Goal: Information Seeking & Learning: Learn about a topic

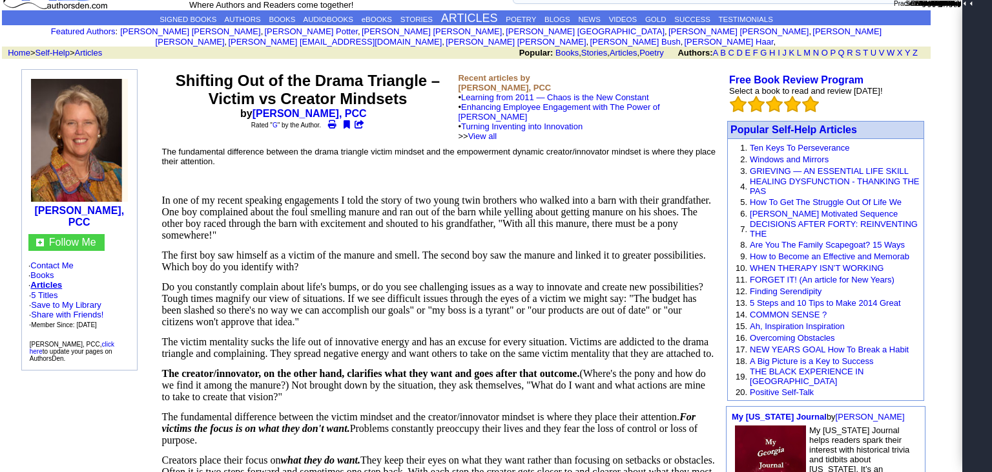
scroll to position [45, 0]
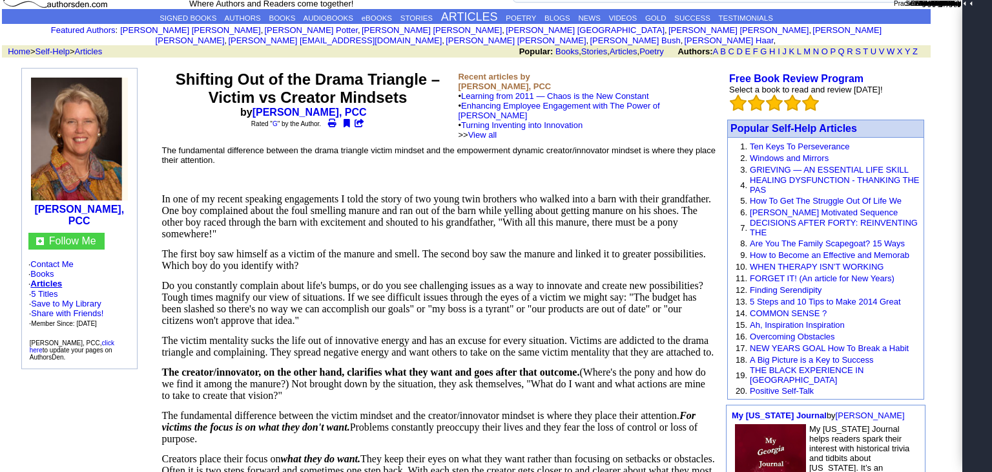
click at [969, 7] on gw-svg "Screenshot Reader" at bounding box center [969, 3] width 0 height 7
click at [706, 165] on use "Close" at bounding box center [706, 166] width 6 height 6
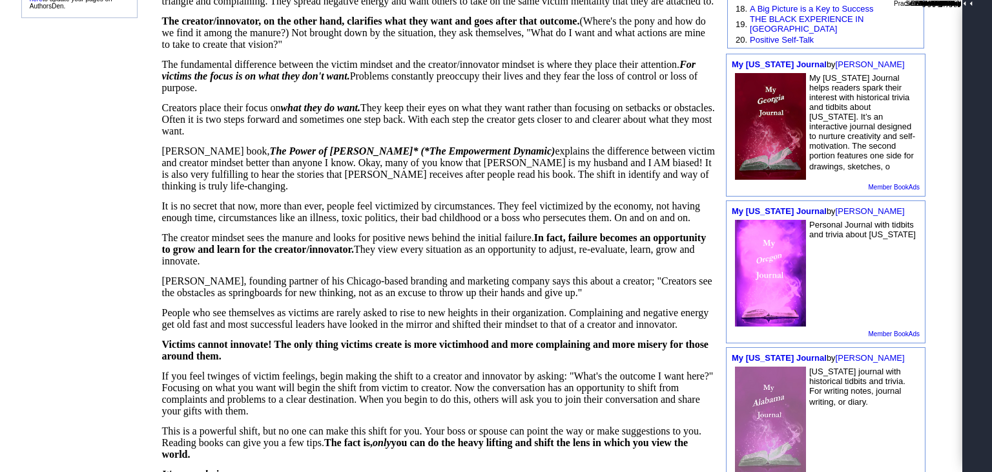
scroll to position [394, 0]
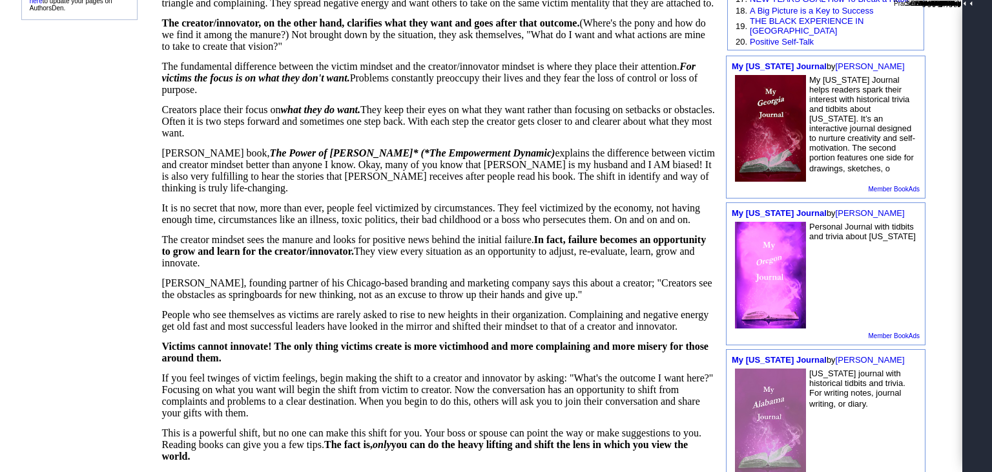
click at [969, 7] on gw-svg "Screenshot Reader" at bounding box center [969, 3] width 0 height 7
